Goal: Transaction & Acquisition: Purchase product/service

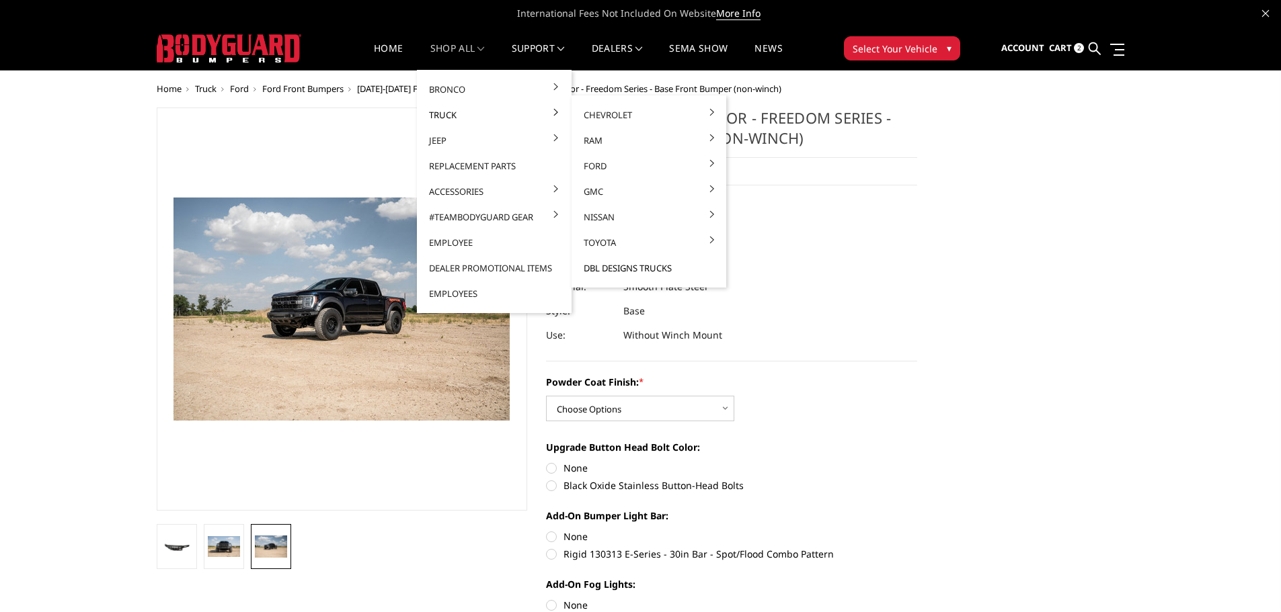
click at [630, 272] on link "DBL Designs Trucks" at bounding box center [649, 268] width 144 height 26
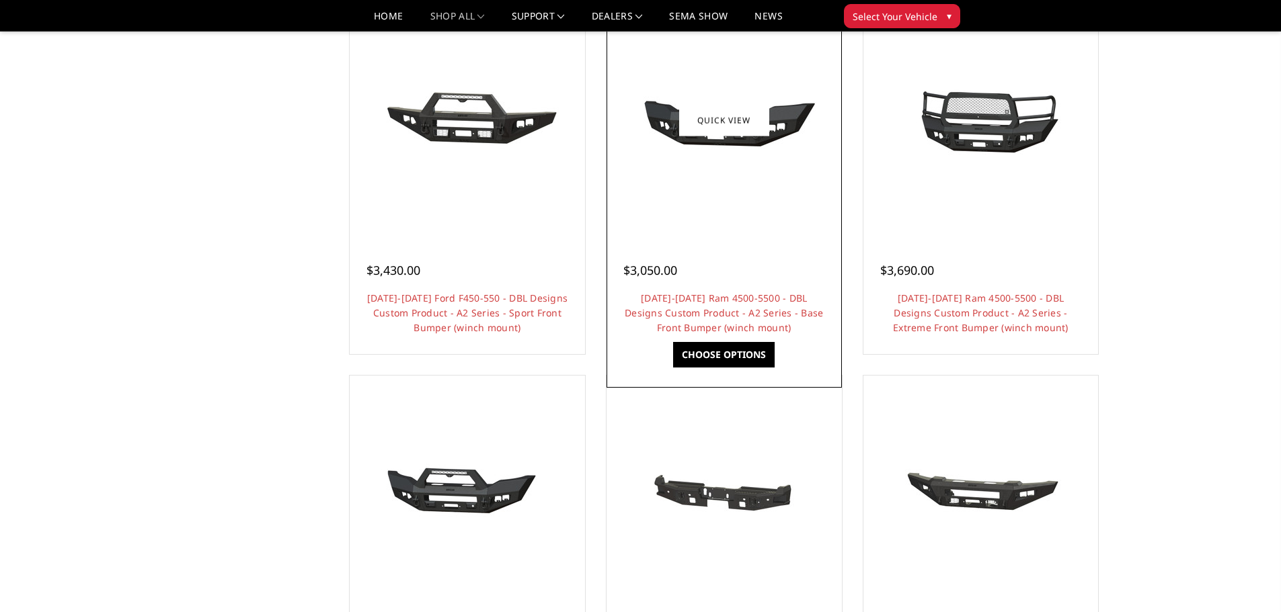
scroll to position [672, 0]
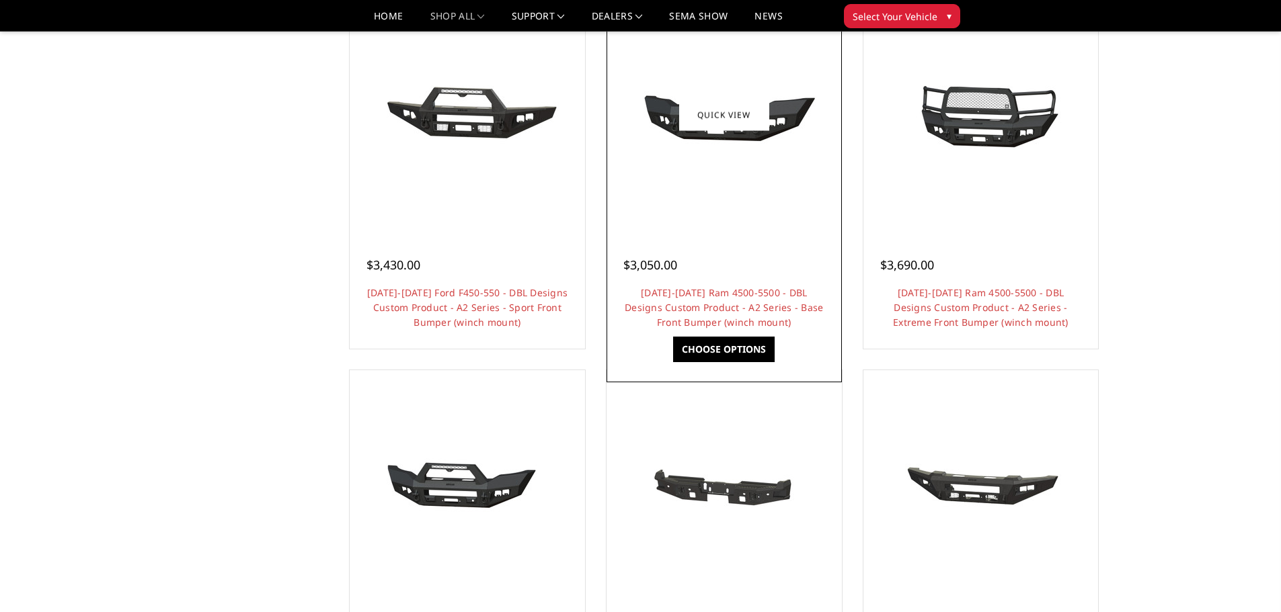
click at [719, 211] on div at bounding box center [724, 115] width 229 height 229
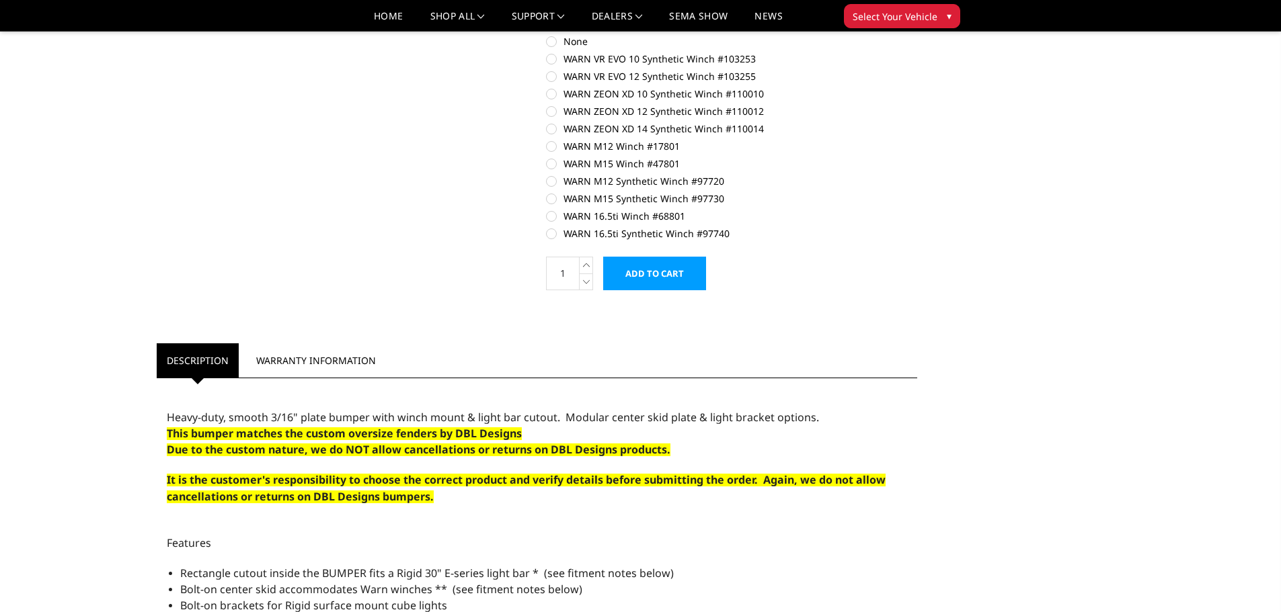
scroll to position [874, 0]
